Goal: Information Seeking & Learning: Learn about a topic

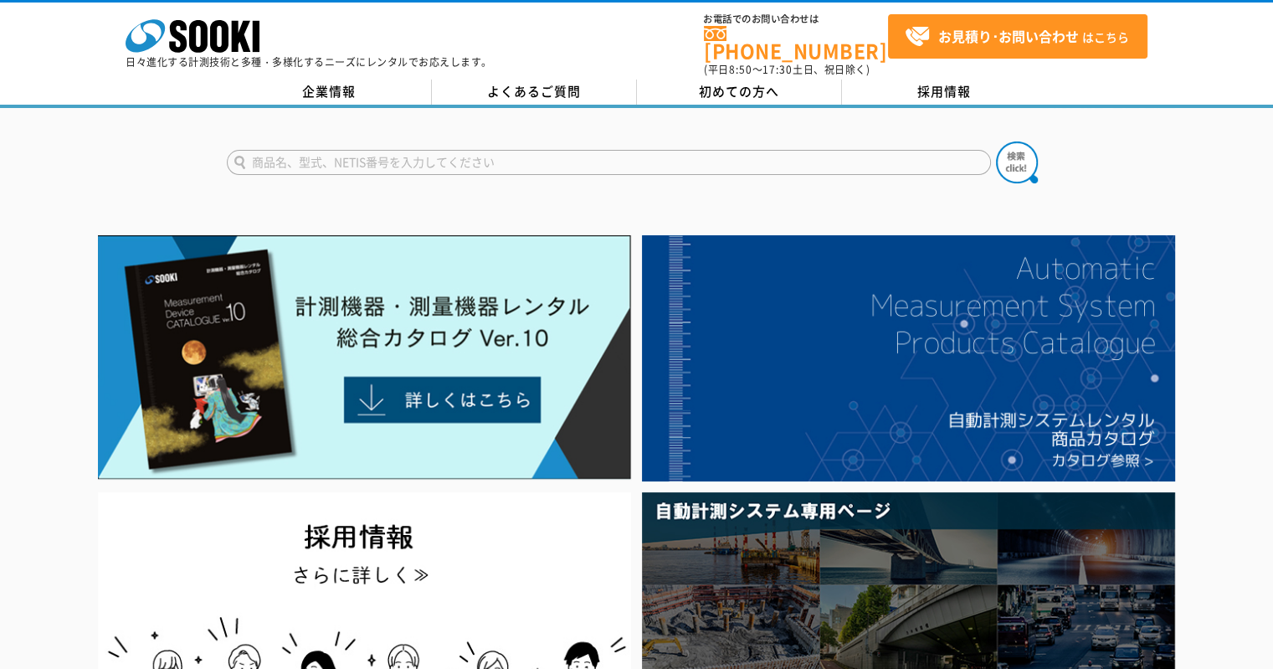
click at [453, 162] on input "text" at bounding box center [609, 162] width 764 height 25
type input "ライダー"
click at [996, 141] on button at bounding box center [1017, 162] width 42 height 42
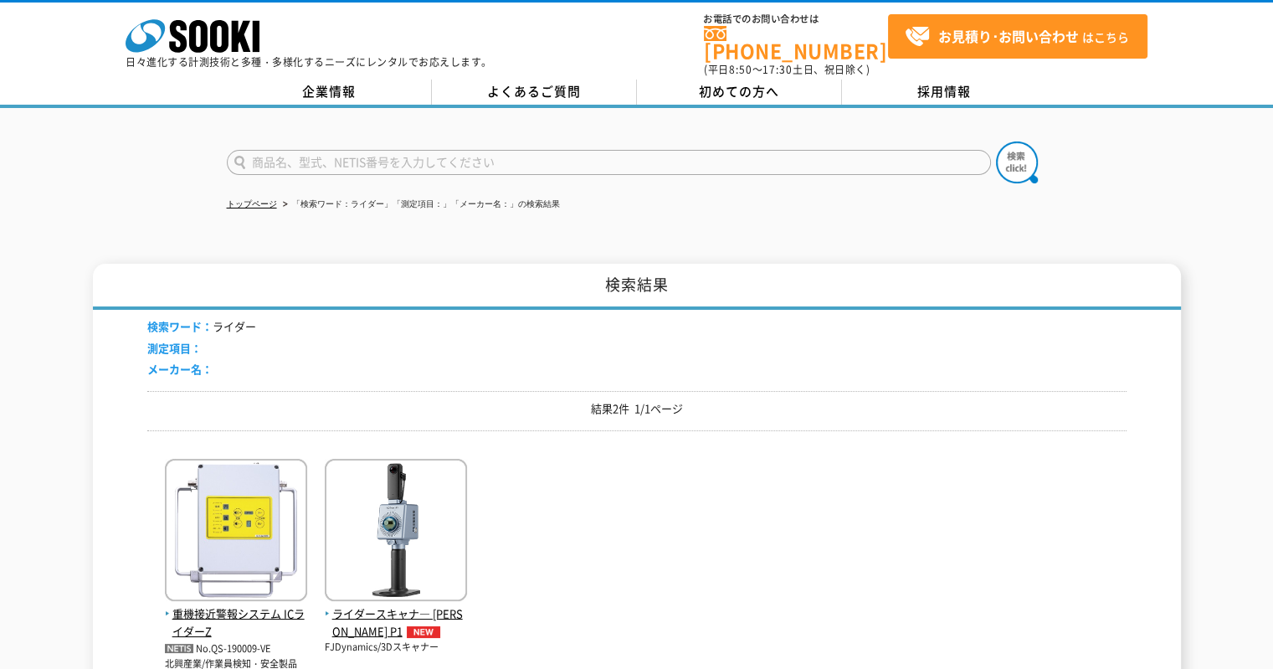
click at [398, 538] on img at bounding box center [396, 532] width 142 height 146
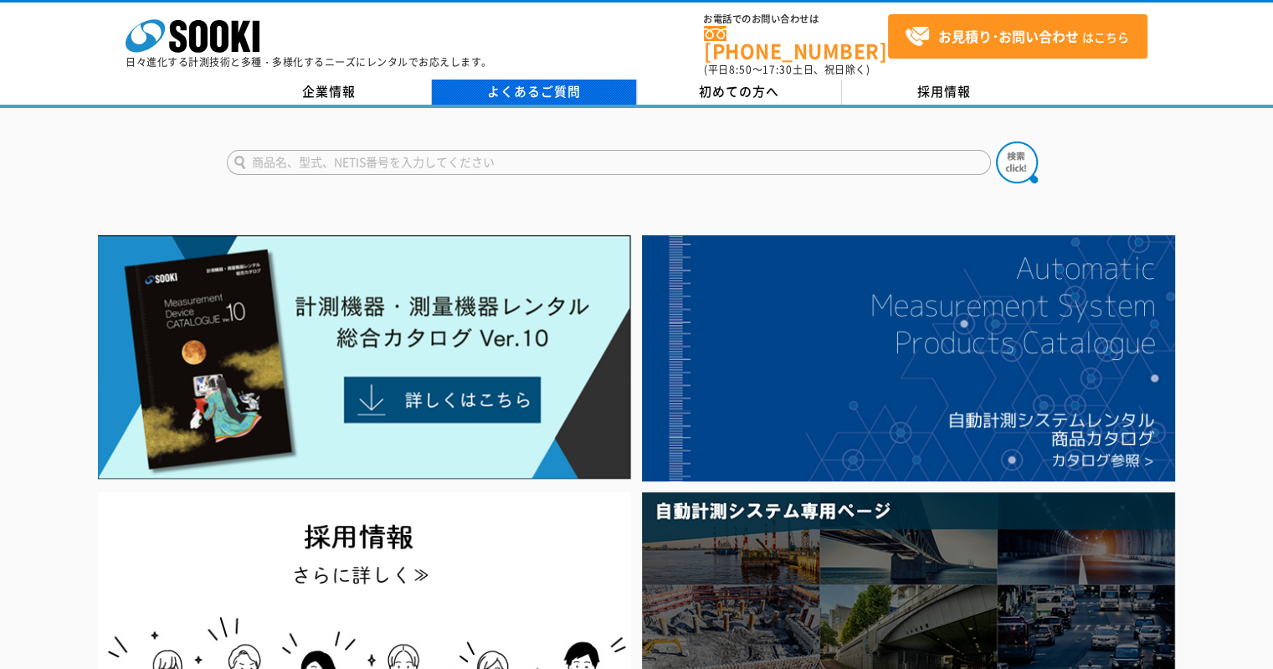
click at [533, 79] on link "よくあるご質問" at bounding box center [534, 91] width 205 height 25
click at [428, 120] on div at bounding box center [636, 148] width 1273 height 80
click at [428, 155] on input "text" at bounding box center [609, 162] width 764 height 25
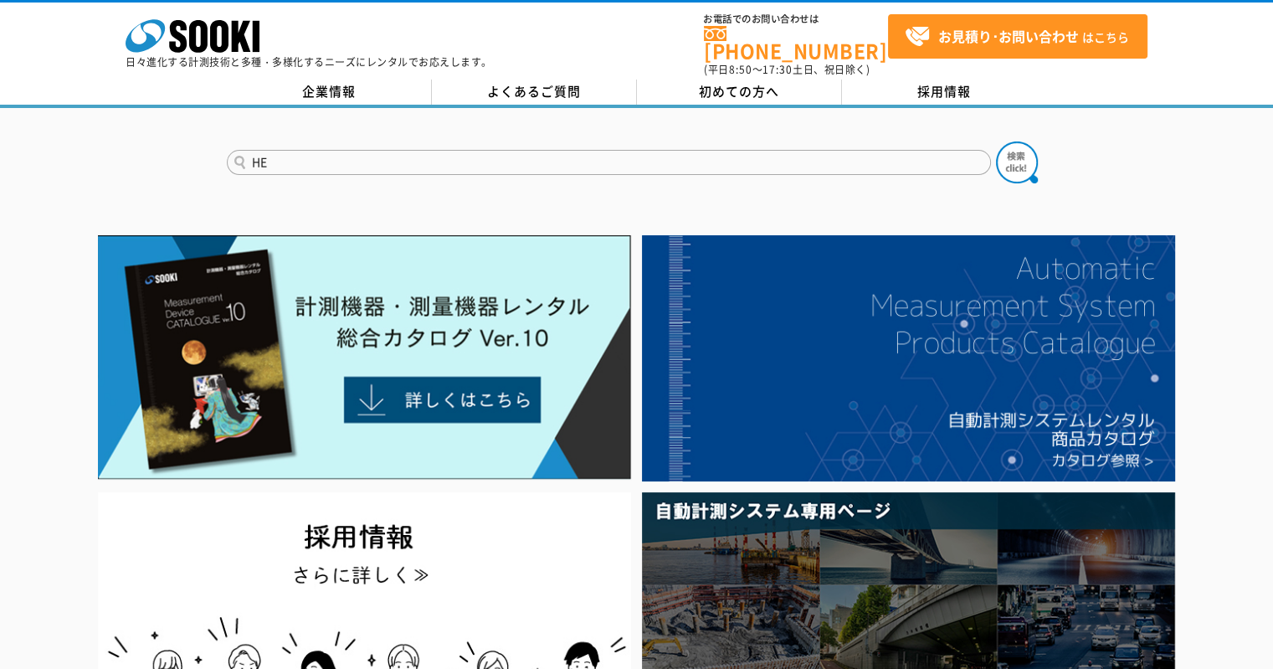
type input "HE"
click at [996, 141] on button at bounding box center [1017, 162] width 42 height 42
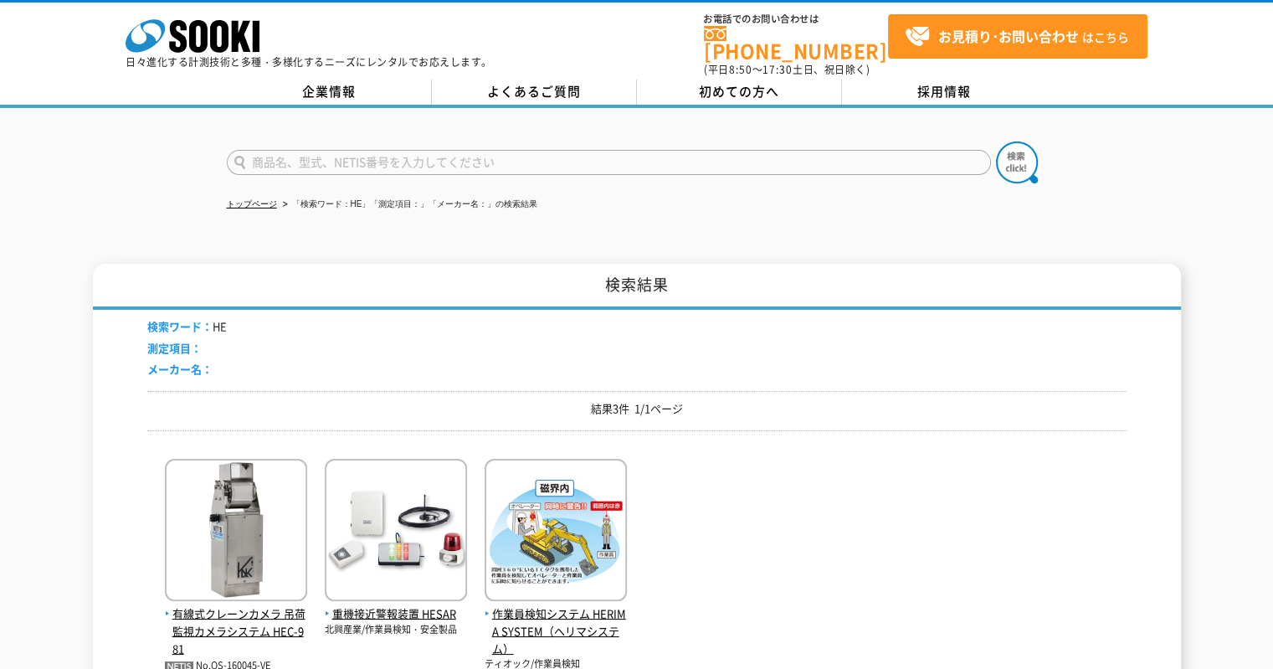
scroll to position [84, 0]
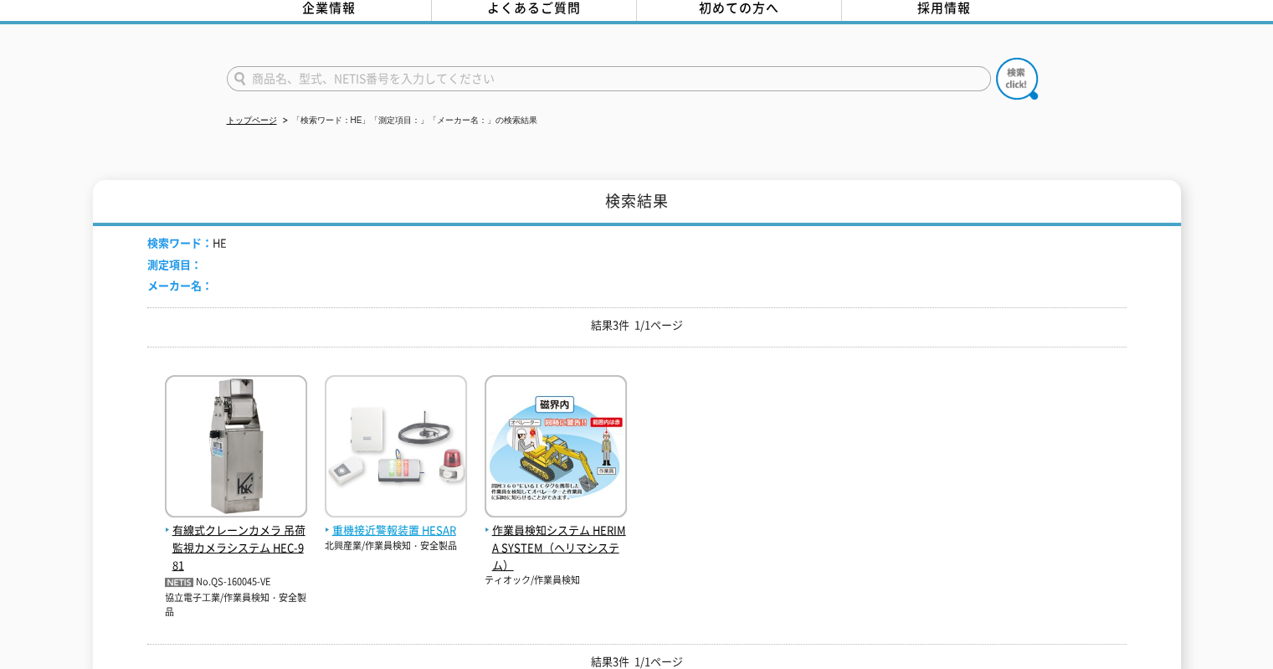
click at [421, 498] on img at bounding box center [396, 448] width 142 height 146
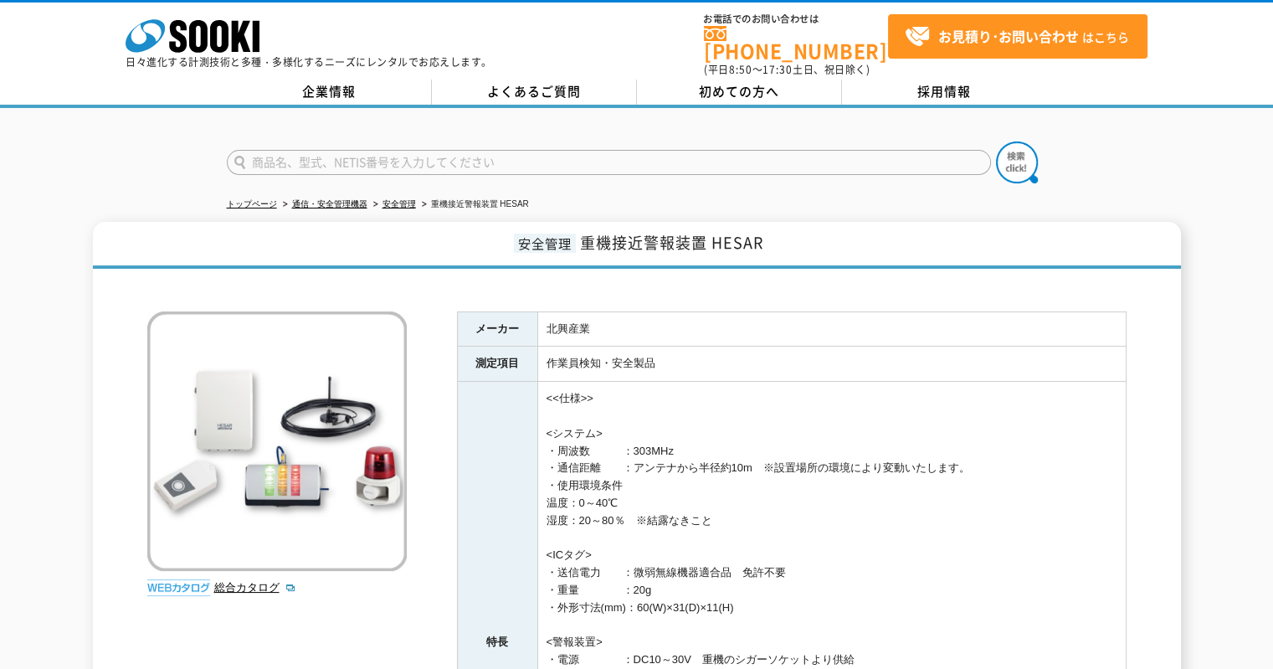
drag, startPoint x: 525, startPoint y: 128, endPoint x: 512, endPoint y: 145, distance: 21.4
click at [525, 129] on div at bounding box center [636, 148] width 1273 height 80
click at [509, 150] on input "text" at bounding box center [609, 162] width 764 height 25
type input "ぱ"
type input "パ"
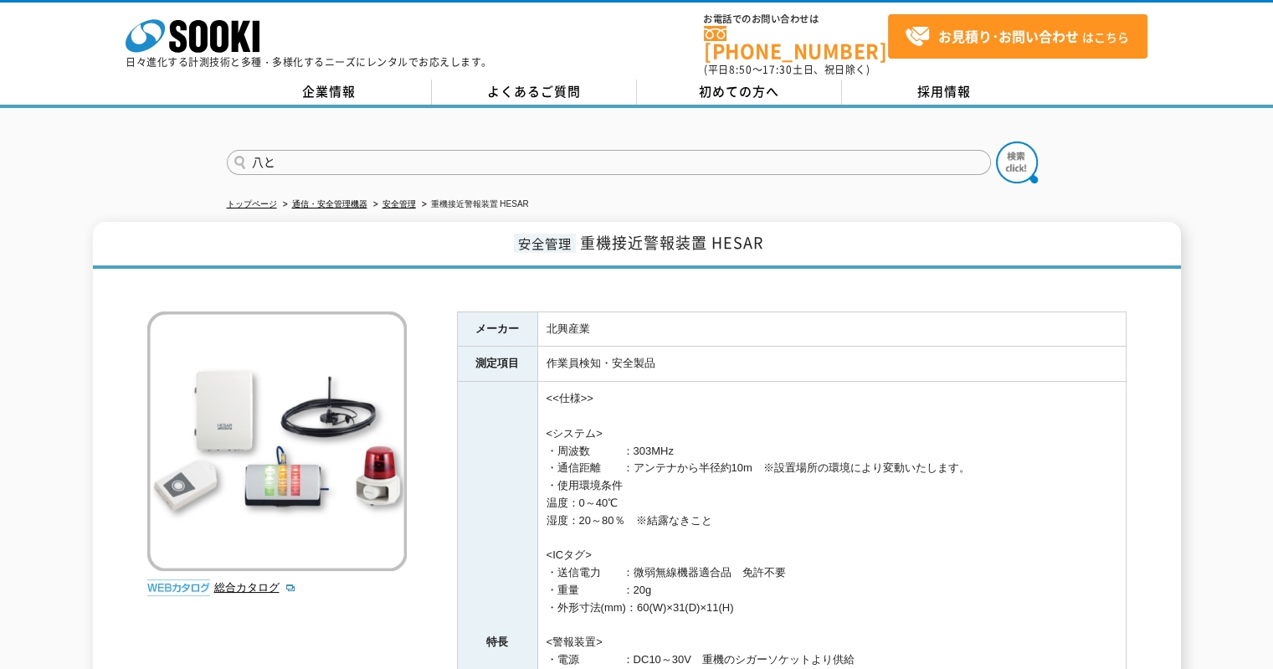
type input "八"
type input "ハッと"
click at [996, 141] on button at bounding box center [1017, 162] width 42 height 42
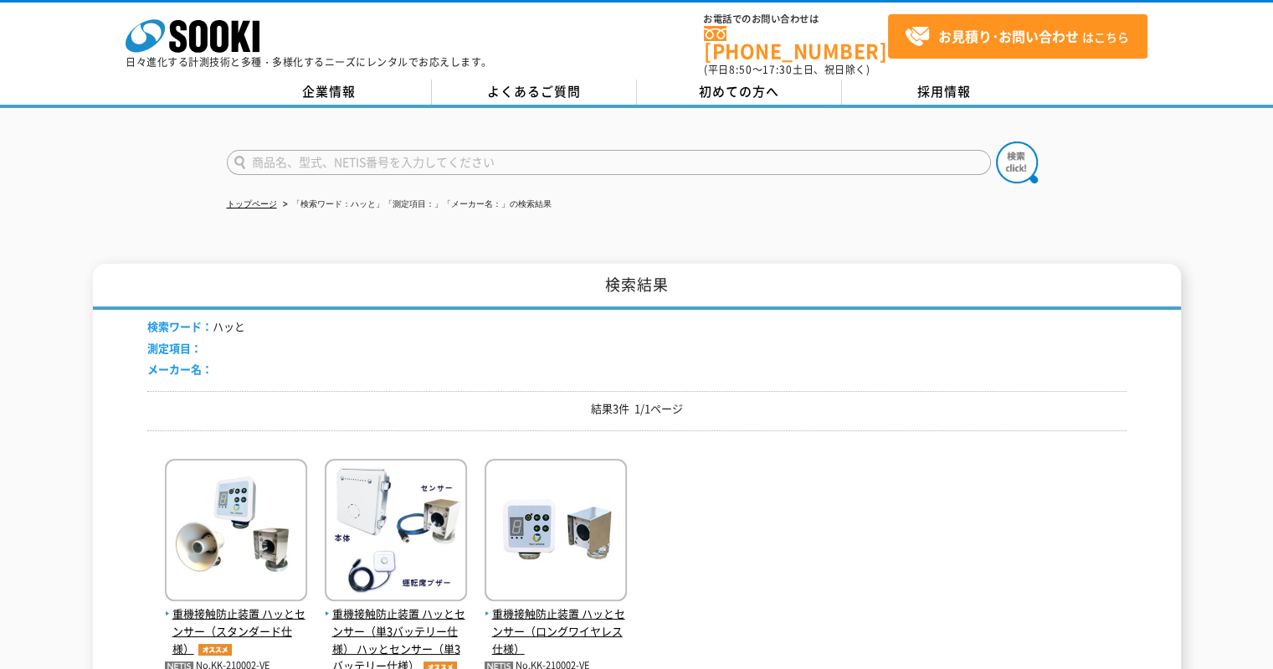
click at [402, 150] on input "text" at bounding box center [609, 162] width 764 height 25
type input "パ"
type input "パノラマ"
click at [996, 141] on button at bounding box center [1017, 162] width 42 height 42
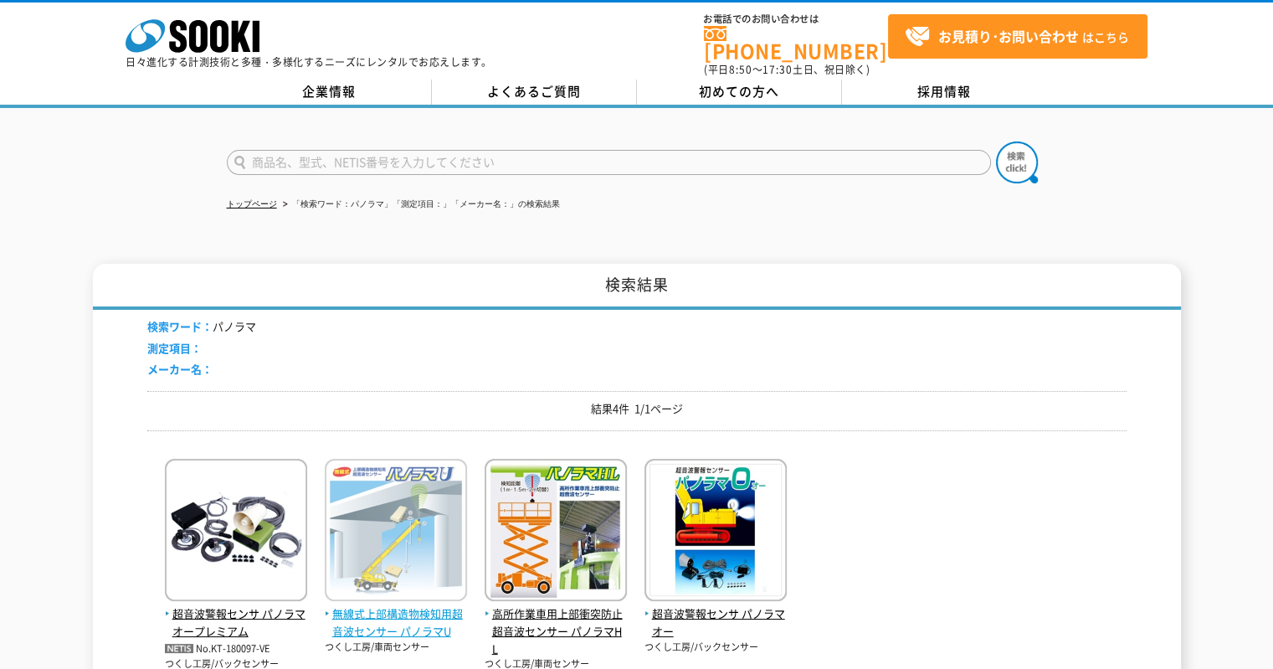
scroll to position [301, 0]
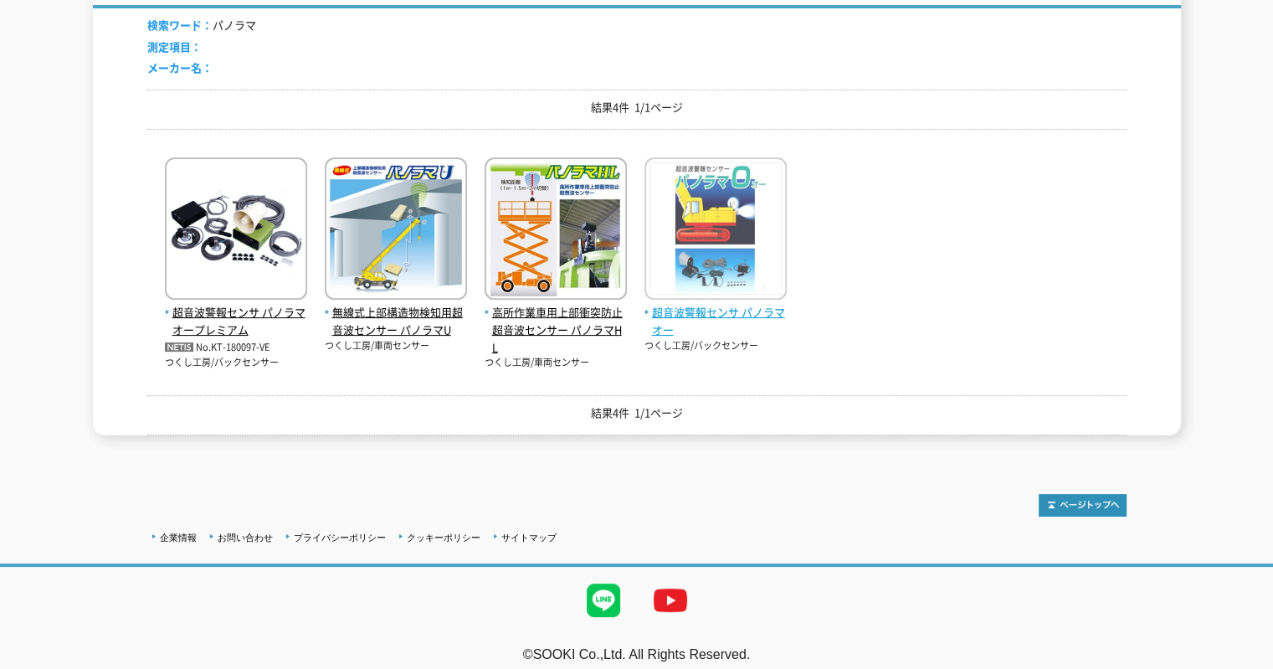
click at [682, 304] on span "超音波警報センサ パノラマオー" at bounding box center [715, 321] width 142 height 35
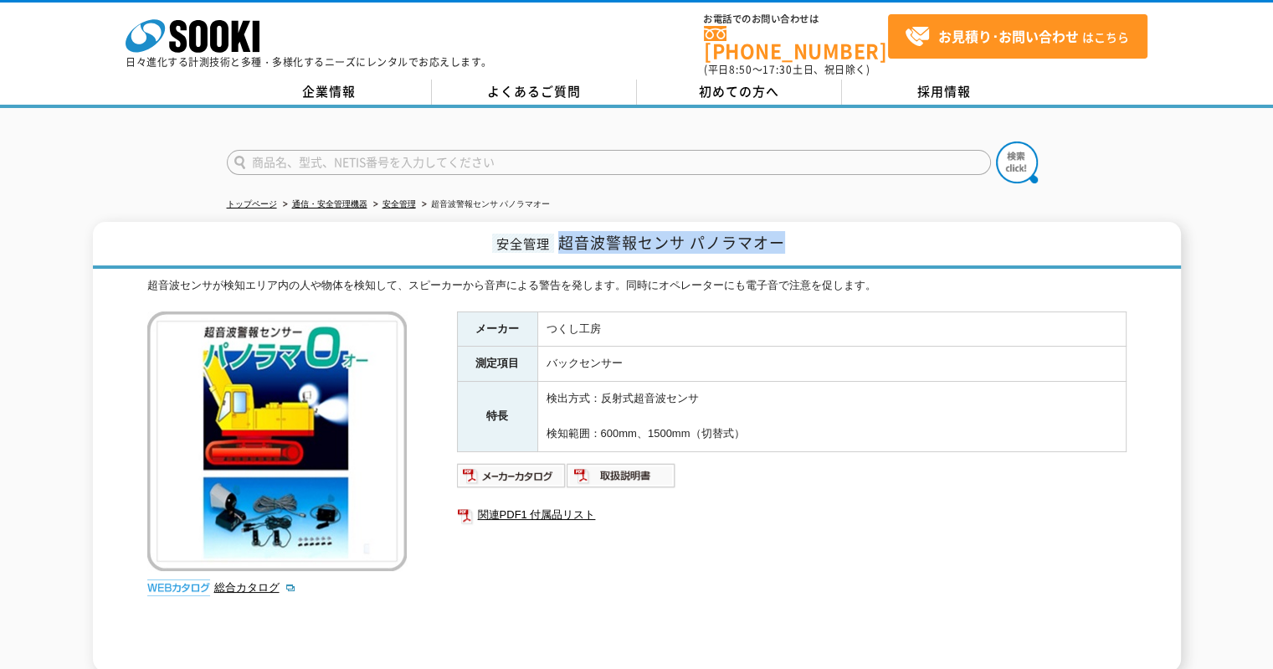
drag, startPoint x: 562, startPoint y: 230, endPoint x: 1269, endPoint y: 319, distance: 711.8
click at [822, 222] on h1 "安全管理 超音波警報センサ パノラマオー" at bounding box center [637, 245] width 1088 height 47
click at [1031, 382] on td "検出方式：反射式超音波センサ 検知範囲：600mm、1500mm（切替式）" at bounding box center [831, 416] width 588 height 69
click at [514, 469] on img at bounding box center [512, 475] width 110 height 27
click at [234, 581] on link "総合カタログ" at bounding box center [255, 587] width 82 height 13
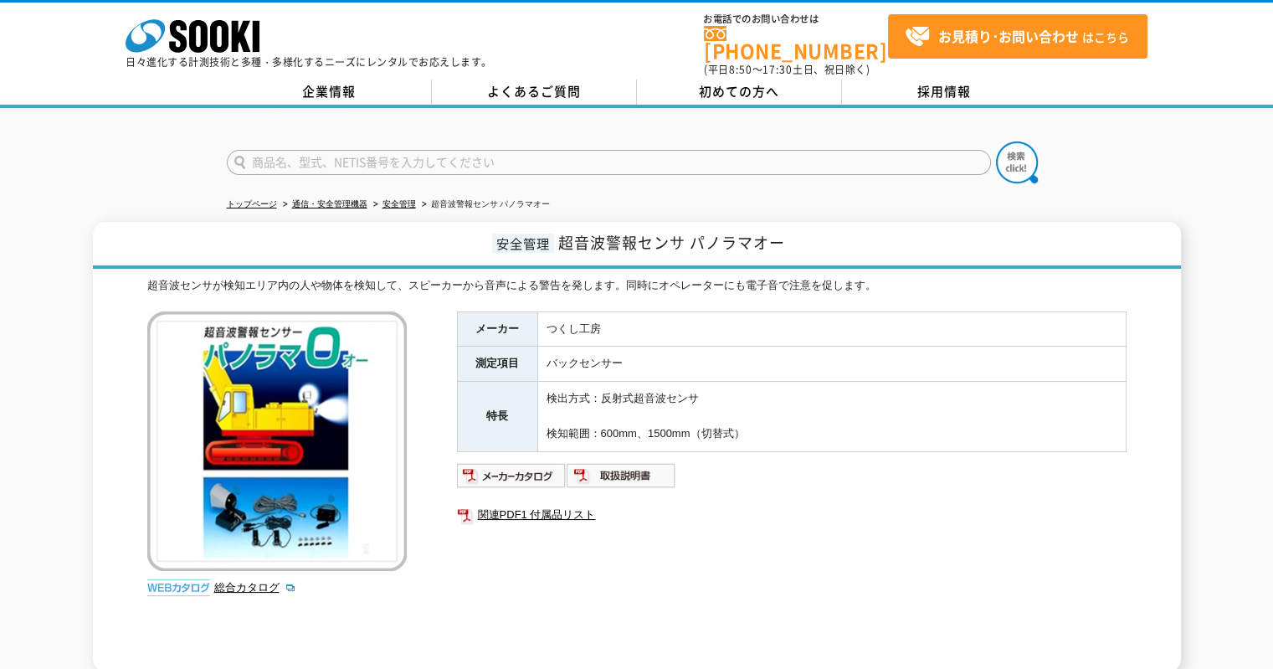
click at [536, 408] on th "特長" at bounding box center [497, 416] width 80 height 69
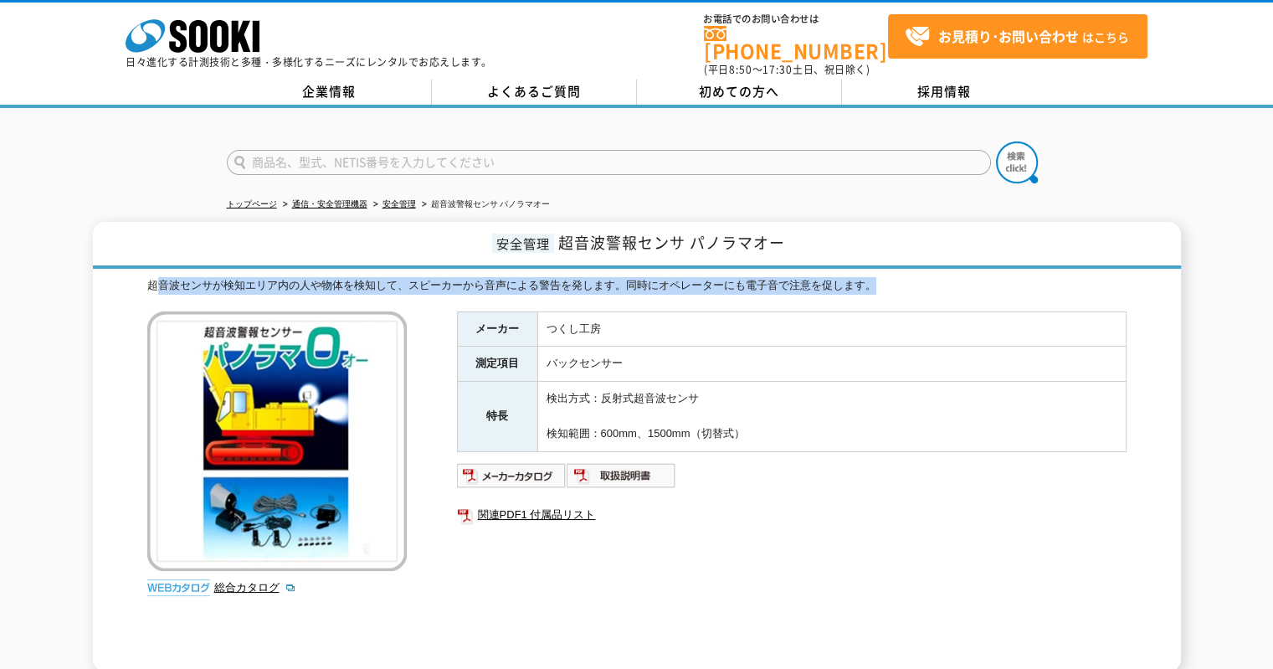
drag, startPoint x: 156, startPoint y: 285, endPoint x: 981, endPoint y: 279, distance: 825.1
click at [963, 277] on div "超音波センサが検知エリア内の人や物体を検知して、スピーカーから音声による警告を発します。同時にオペレーターにも電子音で注意を促します。 総合カタログ メーカー…" at bounding box center [636, 474] width 979 height 394
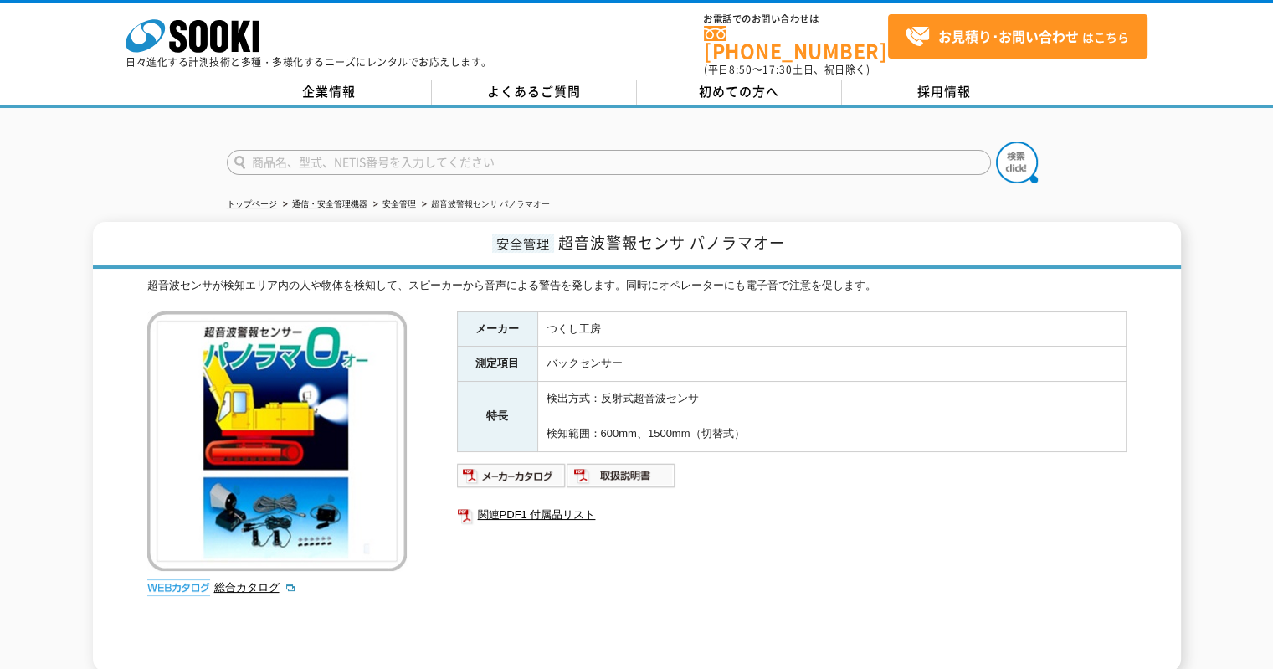
click at [828, 495] on ul "関連PDF1 付属品リスト" at bounding box center [791, 514] width 669 height 38
drag, startPoint x: 273, startPoint y: 561, endPoint x: 258, endPoint y: 579, distance: 23.1
click at [272, 563] on div "総合カタログ" at bounding box center [279, 457] width 264 height 293
click at [258, 581] on link "総合カタログ" at bounding box center [255, 587] width 82 height 13
click at [502, 465] on img at bounding box center [512, 475] width 110 height 27
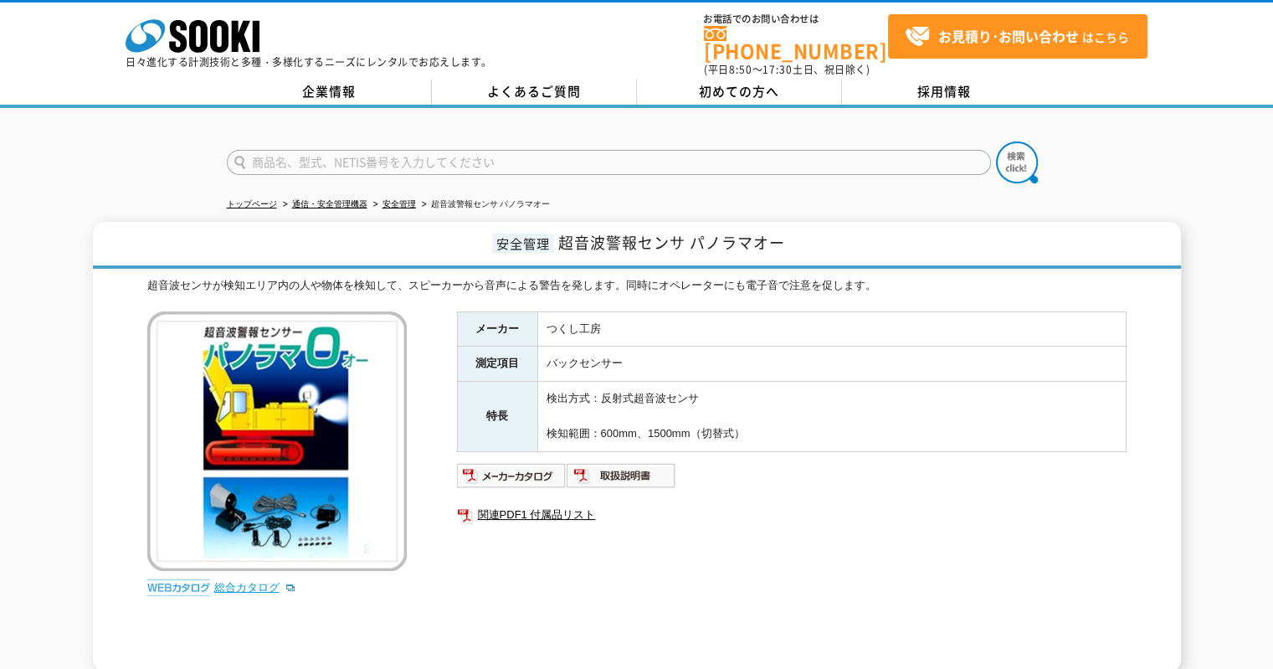
drag, startPoint x: 283, startPoint y: 563, endPoint x: 273, endPoint y: 568, distance: 11.2
click at [274, 568] on div "総合カタログ" at bounding box center [279, 457] width 264 height 293
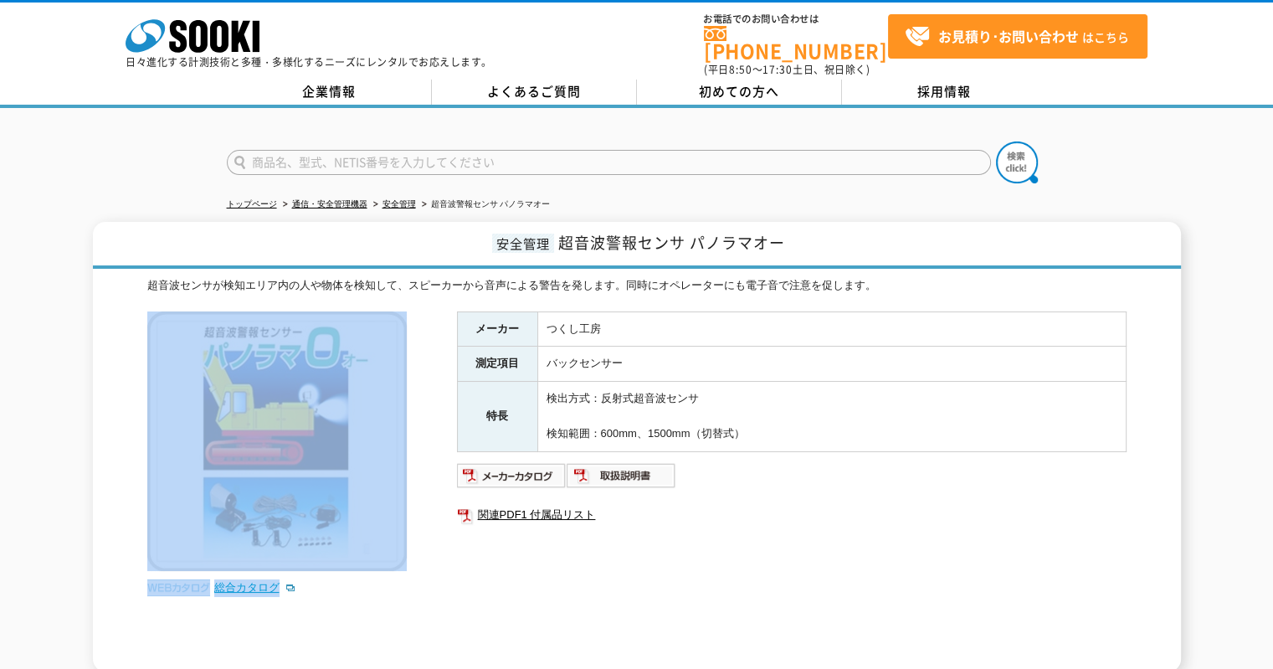
click at [251, 581] on link "総合カタログ" at bounding box center [255, 587] width 82 height 13
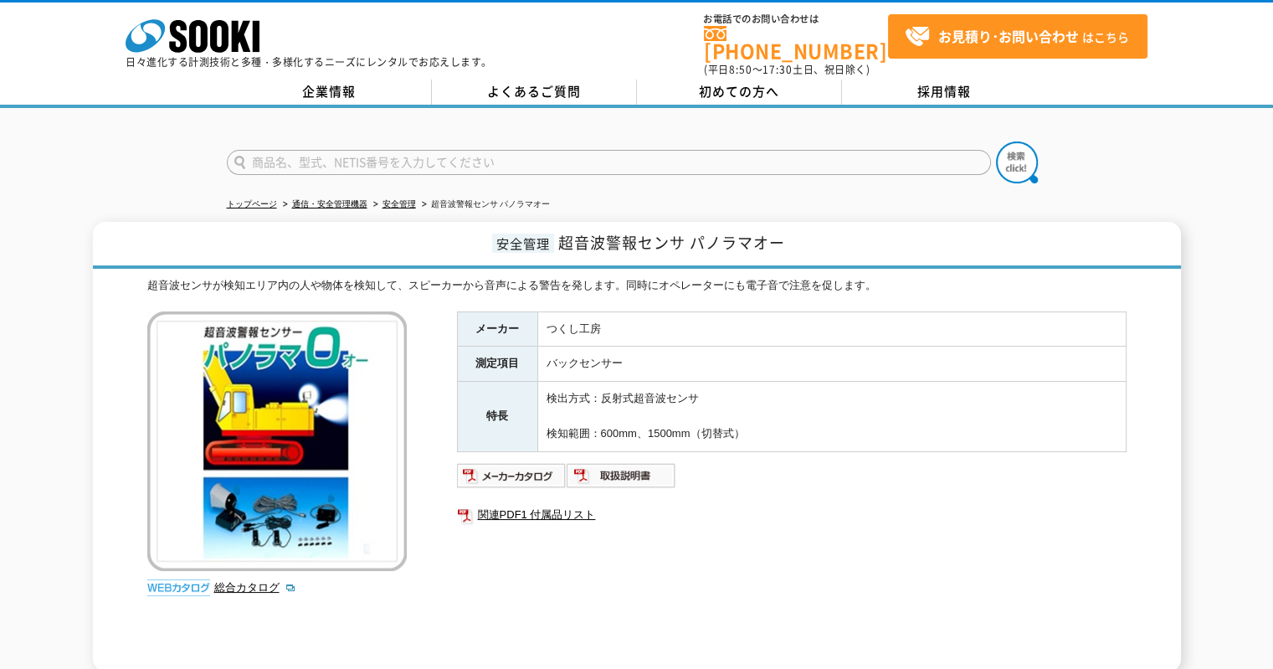
drag, startPoint x: 727, startPoint y: 296, endPoint x: 740, endPoint y: 296, distance: 12.6
click at [740, 296] on div "超音波センサが検知エリア内の人や物体を検知して、スピーカーから音声による警告を発します。同時にオペレーターにも電子音で注意を促します。 総合カタログ メーカー…" at bounding box center [636, 474] width 979 height 394
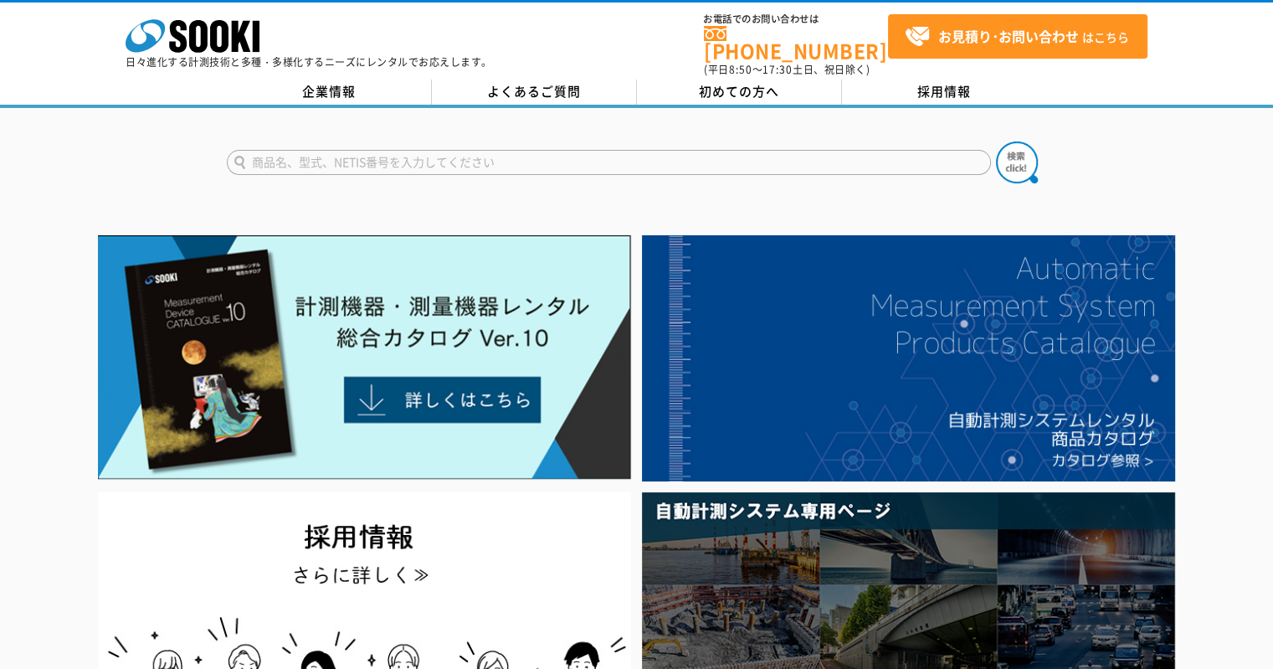
click at [339, 150] on input "text" at bounding box center [609, 162] width 764 height 25
type input "プレミアム"
click at [996, 141] on button at bounding box center [1017, 162] width 42 height 42
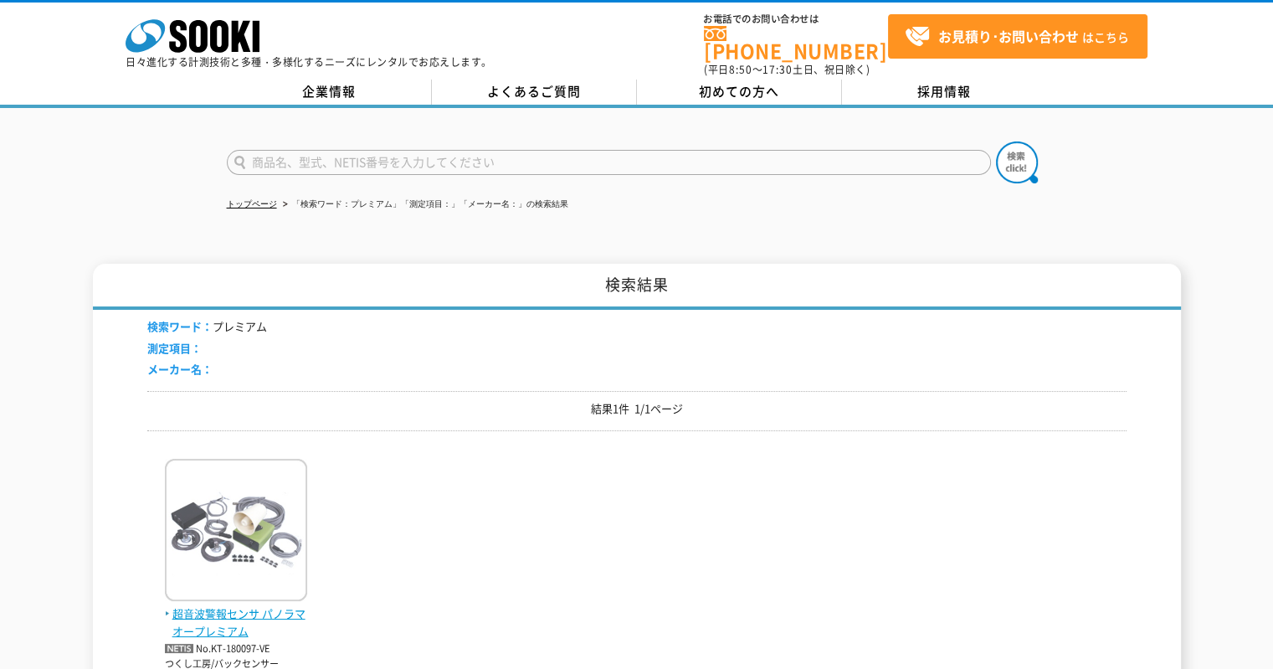
click at [262, 558] on img at bounding box center [236, 532] width 142 height 146
click at [392, 153] on input "text" at bounding box center [609, 162] width 764 height 25
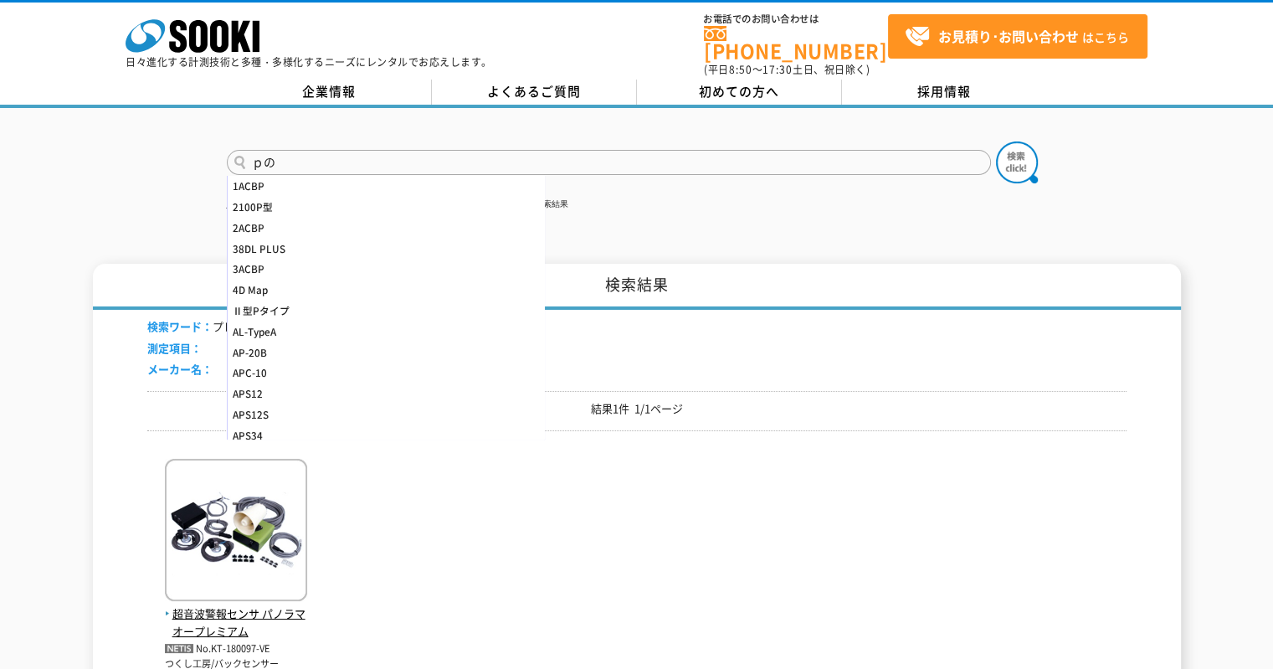
type input "ｐ"
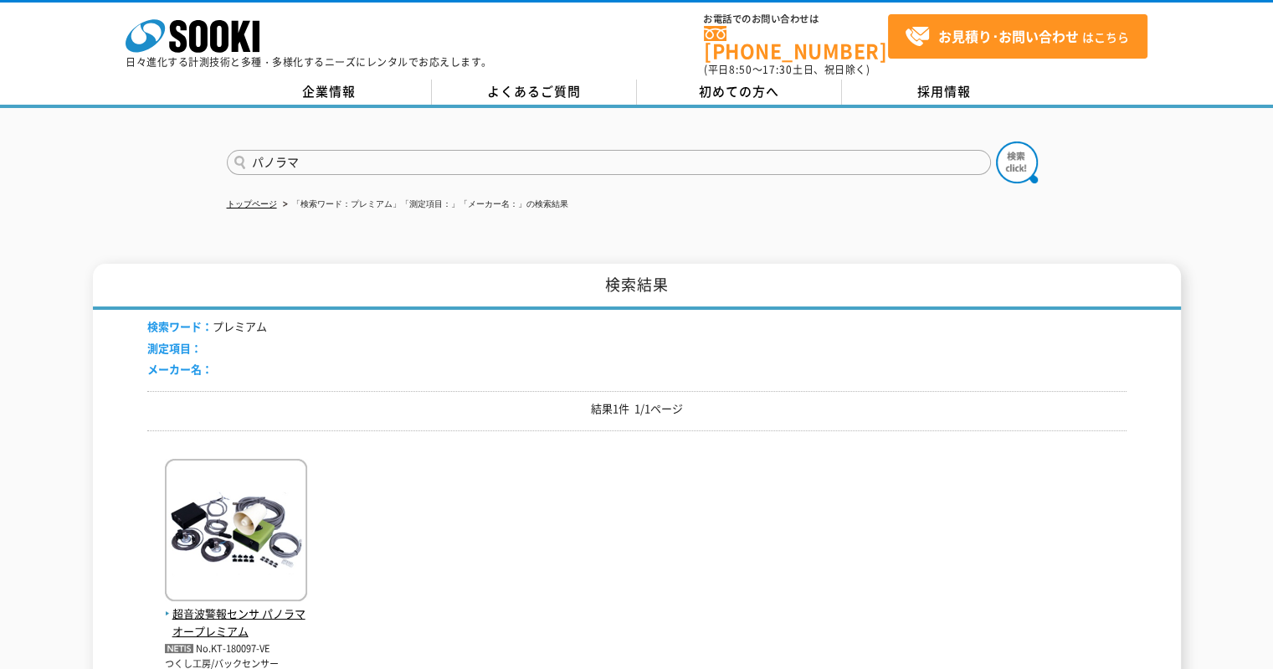
type input "パノラマ"
click at [996, 141] on button at bounding box center [1017, 162] width 42 height 42
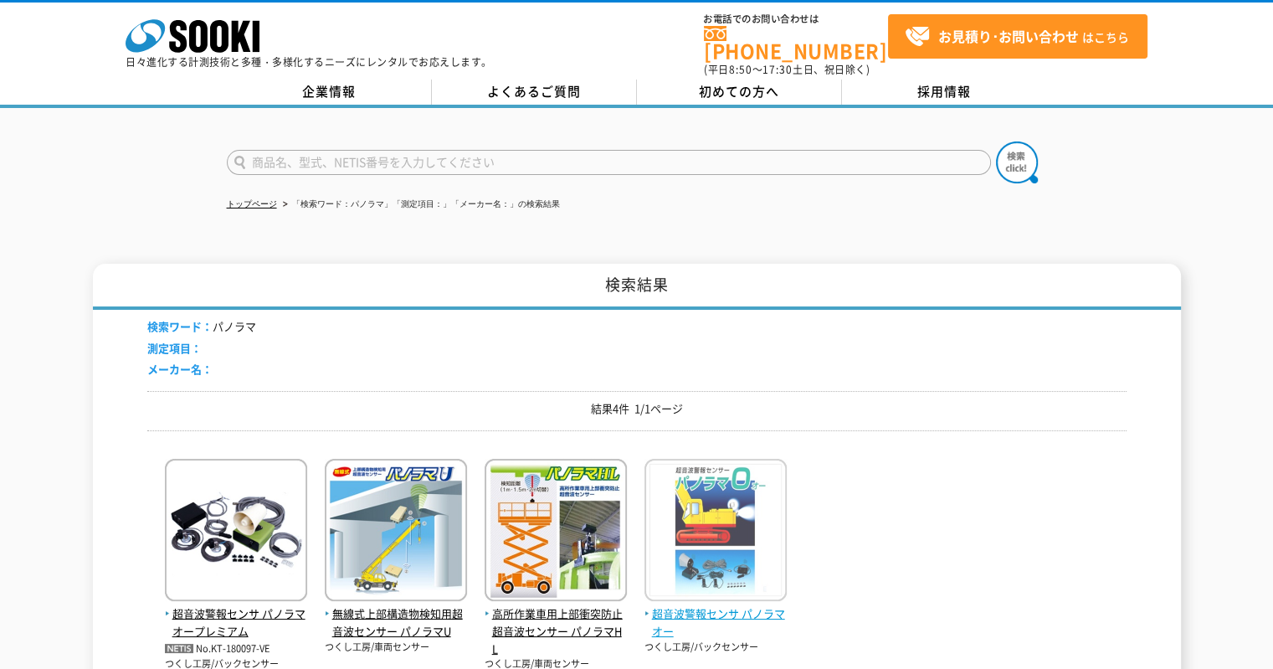
click at [693, 605] on span "超音波警報センサ パノラマオー" at bounding box center [715, 622] width 142 height 35
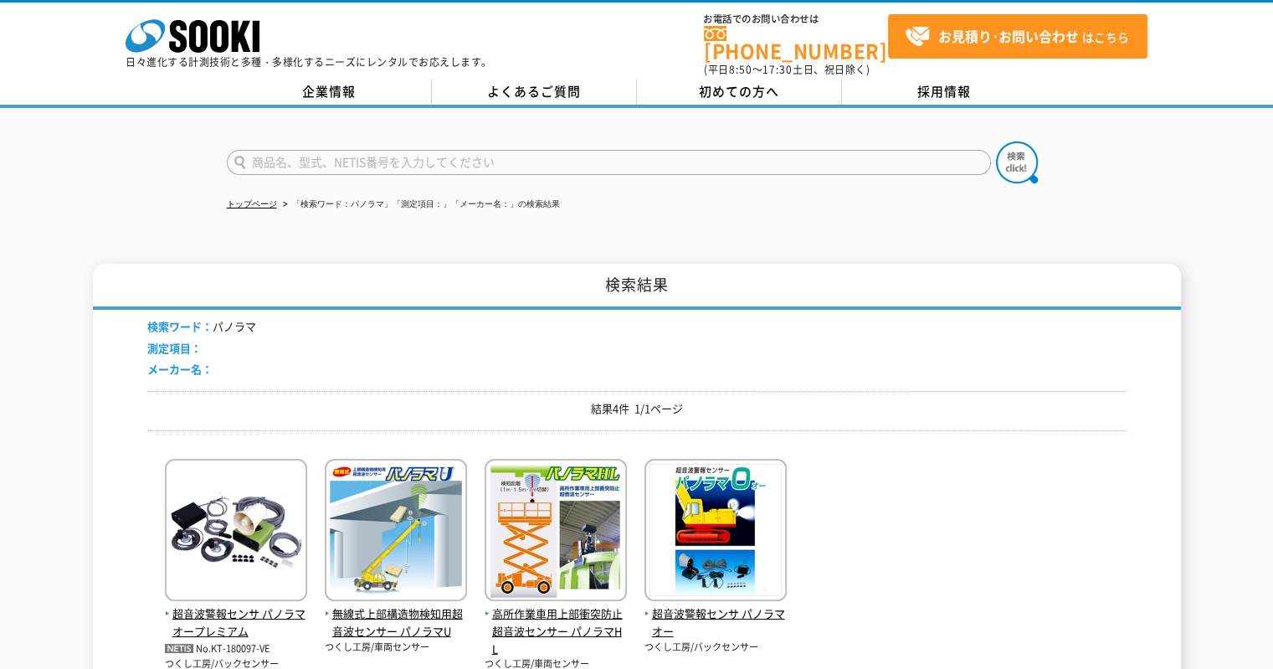
click at [1024, 460] on div "超音波警報センサ パノラマオープレミアム No.KT-180097-VE つくし工房/バックセンサー つくし工房/車両センサー" at bounding box center [636, 557] width 979 height 228
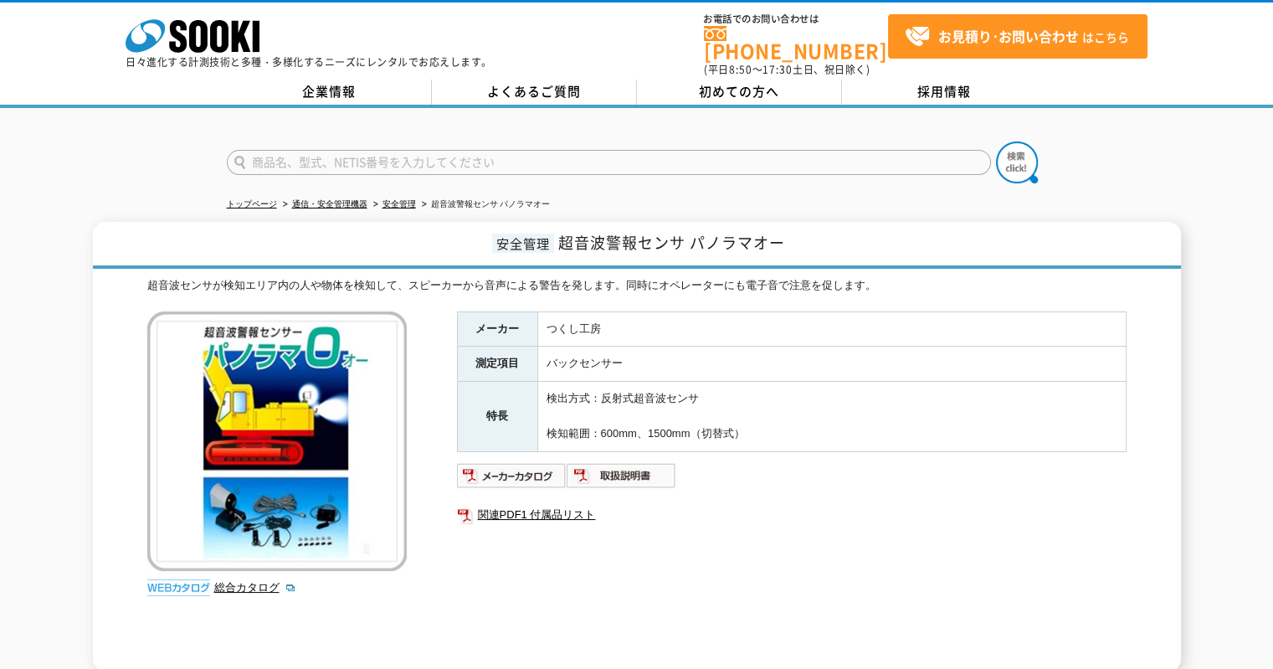
scroll to position [228, 0]
